Goal: Task Accomplishment & Management: Manage account settings

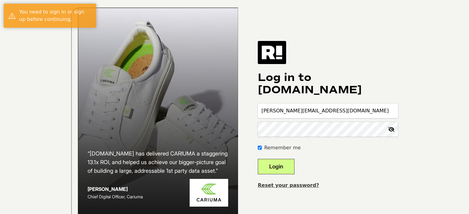
click at [288, 173] on button "Login" at bounding box center [276, 166] width 37 height 15
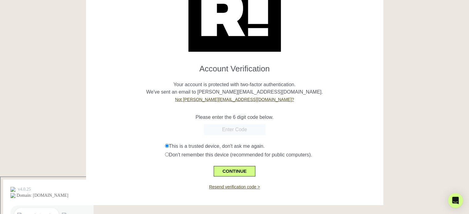
scroll to position [45, 0]
click at [233, 176] on button "CONTINUE" at bounding box center [234, 171] width 41 height 10
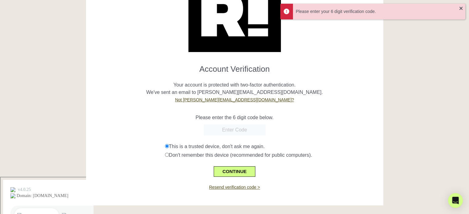
click at [245, 129] on input "text" at bounding box center [235, 130] width 62 height 11
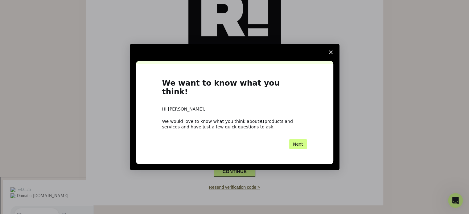
scroll to position [0, 0]
click at [333, 56] on span "Close survey" at bounding box center [330, 52] width 17 height 17
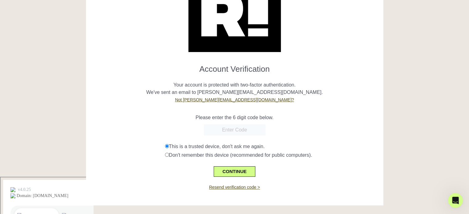
click at [232, 128] on input "text" at bounding box center [235, 130] width 62 height 11
paste input "369076"
type input "369076"
click at [240, 172] on button "CONTINUE" at bounding box center [234, 171] width 41 height 10
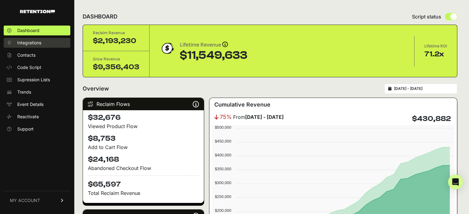
click at [36, 44] on span "Integrations" at bounding box center [29, 43] width 24 height 6
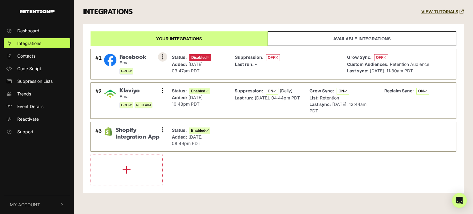
click at [161, 56] on button at bounding box center [162, 56] width 9 height 9
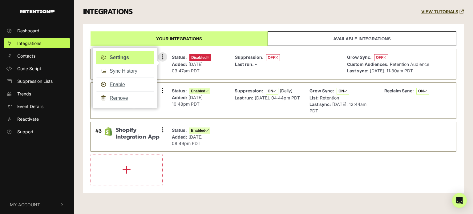
click at [133, 59] on link "Settings" at bounding box center [125, 58] width 59 height 14
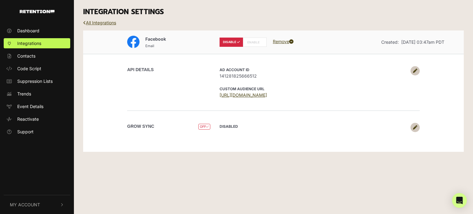
click at [254, 43] on label "ENABLE" at bounding box center [255, 42] width 24 height 9
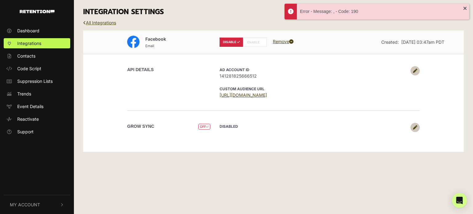
click at [252, 43] on label "ENABLE" at bounding box center [255, 42] width 24 height 9
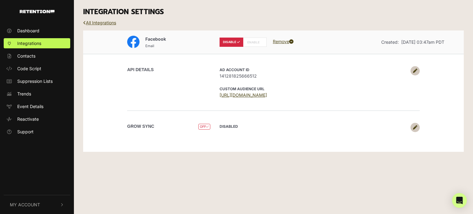
click at [416, 128] on icon at bounding box center [415, 127] width 4 height 4
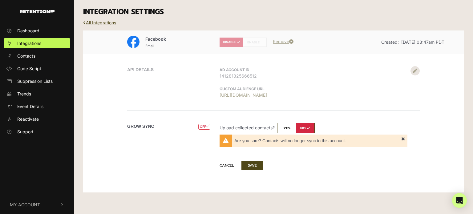
click at [288, 128] on input "checkbox" at bounding box center [296, 128] width 38 height 10
checkbox input "true"
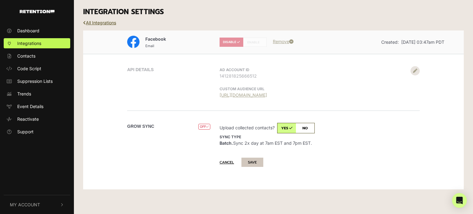
click at [260, 161] on button "SAVE" at bounding box center [253, 162] width 22 height 9
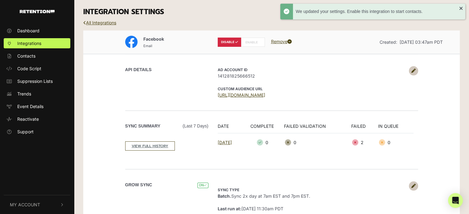
click at [247, 41] on label "ENABLE" at bounding box center [253, 42] width 24 height 9
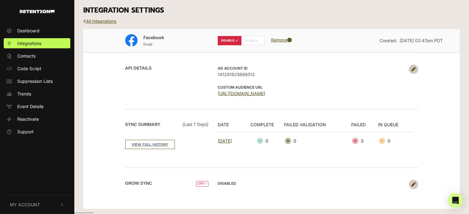
scroll to position [2, 0]
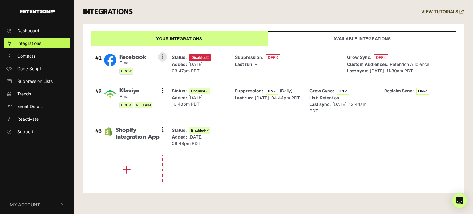
click at [198, 57] on span "Disabled" at bounding box center [201, 57] width 22 height 7
click at [159, 58] on button at bounding box center [162, 56] width 9 height 9
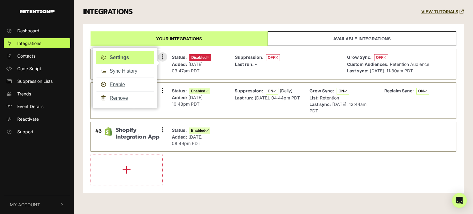
click at [131, 60] on link "Settings" at bounding box center [125, 58] width 59 height 14
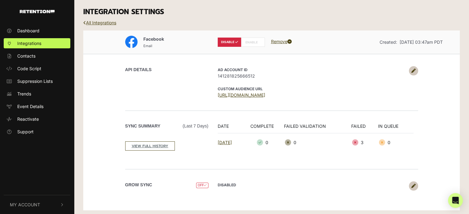
click at [245, 44] on label "ENABLE" at bounding box center [253, 42] width 24 height 9
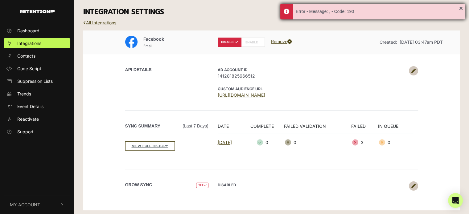
click at [327, 11] on div "Error - Message: , - Code: 190" at bounding box center [377, 11] width 163 height 6
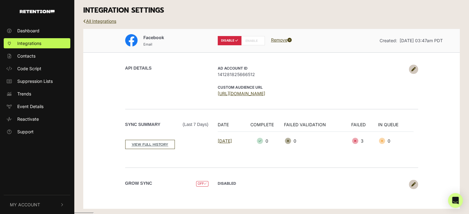
scroll to position [2, 0]
click at [251, 42] on label "ENABLE" at bounding box center [253, 40] width 24 height 9
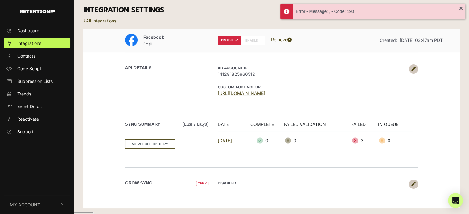
click at [244, 41] on label "ENABLE" at bounding box center [253, 40] width 24 height 9
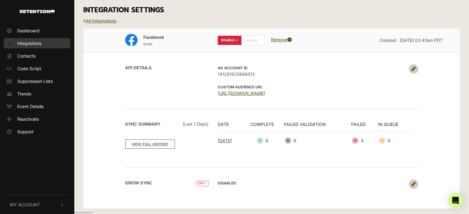
click at [36, 45] on span "Integrations" at bounding box center [29, 43] width 24 height 6
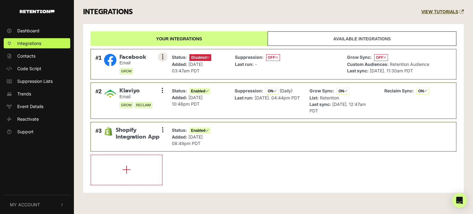
click at [161, 57] on button at bounding box center [162, 56] width 9 height 9
click at [161, 56] on button at bounding box center [162, 56] width 9 height 9
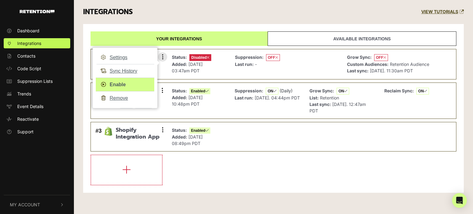
click at [121, 86] on link "Enable" at bounding box center [125, 85] width 59 height 14
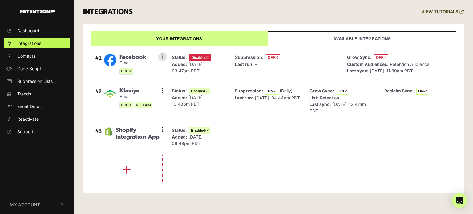
click at [121, 86] on div "#2 Klaviyo Email GROW RECLAIM Settings Sync History Disable Check credentials R…" at bounding box center [130, 101] width 72 height 30
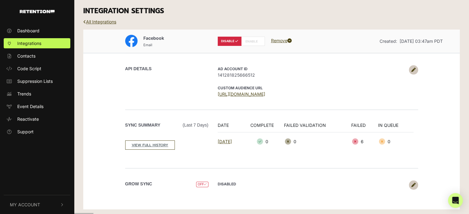
scroll to position [2, 0]
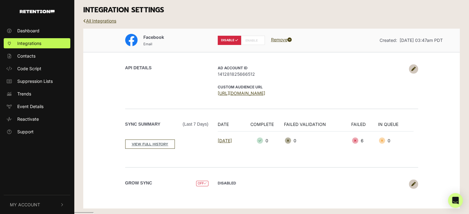
click at [253, 43] on label "ENABLE" at bounding box center [253, 40] width 24 height 9
click at [253, 38] on label "ENABLE" at bounding box center [253, 40] width 24 height 9
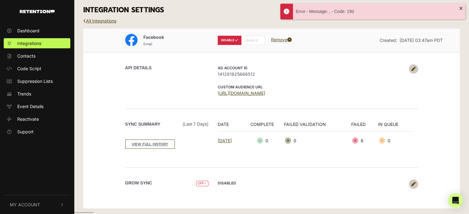
click at [290, 40] on icon at bounding box center [289, 40] width 4 height 4
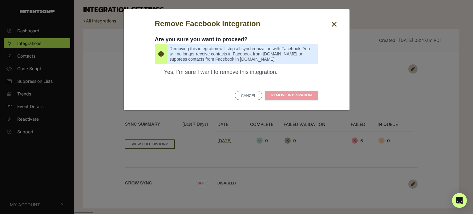
click at [231, 73] on span "Yes, I’m sure I want to remove this integration." at bounding box center [221, 72] width 114 height 7
click at [161, 73] on input "Yes, I’m sure I want to remove this integration. Please confirm to continue" at bounding box center [158, 72] width 6 height 6
checkbox input "true"
click at [250, 96] on button "CANCEL" at bounding box center [249, 95] width 28 height 9
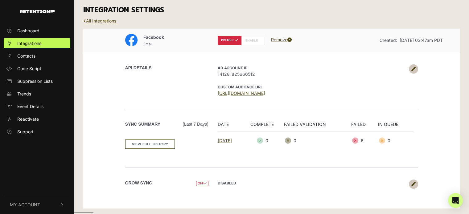
click at [84, 19] on icon at bounding box center [84, 21] width 3 height 4
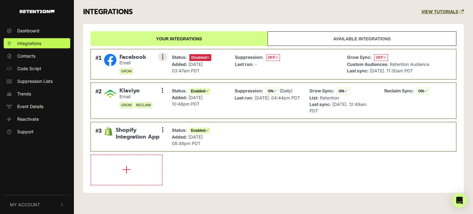
click at [163, 59] on icon at bounding box center [163, 57] width 2 height 6
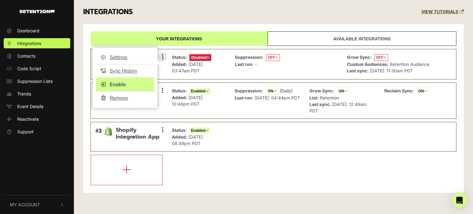
click at [127, 83] on link "Enable" at bounding box center [125, 85] width 59 height 14
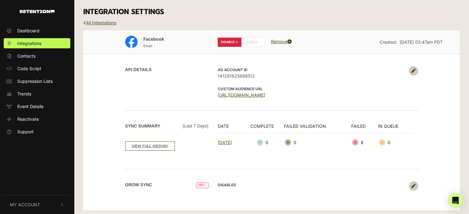
click at [411, 71] on icon at bounding box center [413, 71] width 4 height 4
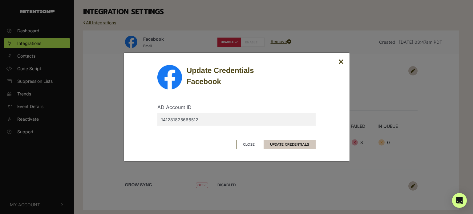
click at [276, 144] on button "UPDATE CREDENTIALS" at bounding box center [290, 144] width 52 height 9
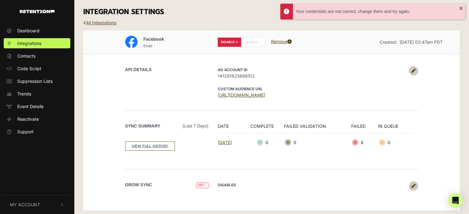
click at [248, 44] on label "ENABLE" at bounding box center [253, 42] width 24 height 9
radio input "false"
radio input "true"
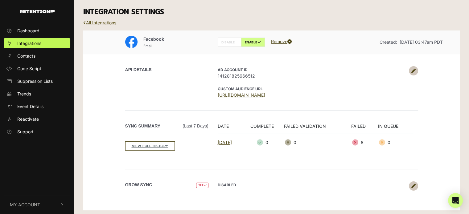
click at [83, 24] on icon at bounding box center [84, 23] width 3 height 4
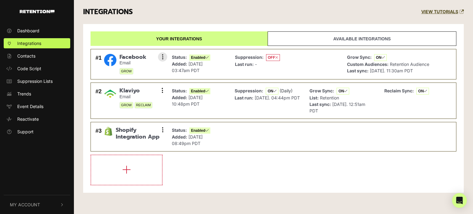
click at [269, 55] on span "OFF" at bounding box center [273, 57] width 14 height 7
click at [164, 58] on button at bounding box center [162, 56] width 9 height 9
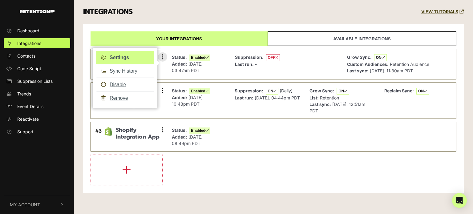
click at [139, 60] on link "Settings" at bounding box center [125, 58] width 59 height 14
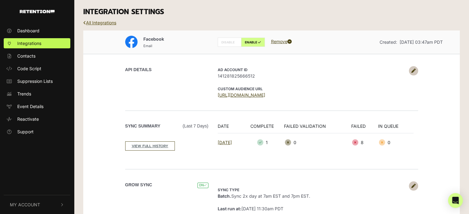
click at [83, 24] on icon at bounding box center [84, 23] width 3 height 4
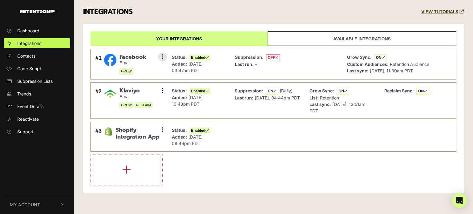
click at [297, 71] on div "Suppression: OFF Last run: -" at bounding box center [286, 64] width 109 height 24
